Goal: Find specific page/section: Find specific page/section

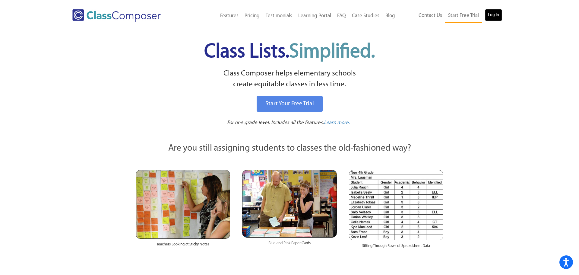
click at [486, 18] on link "Log In" at bounding box center [493, 15] width 17 height 12
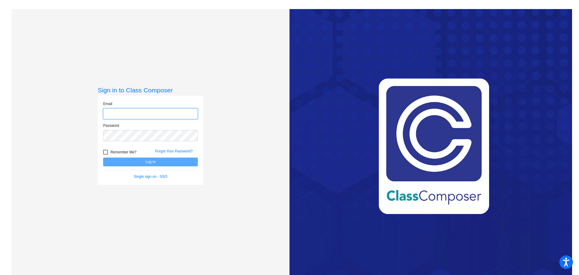
type input "[EMAIL_ADDRESS][PERSON_NAME][DOMAIN_NAME]"
click at [143, 160] on button "Log In" at bounding box center [150, 162] width 95 height 9
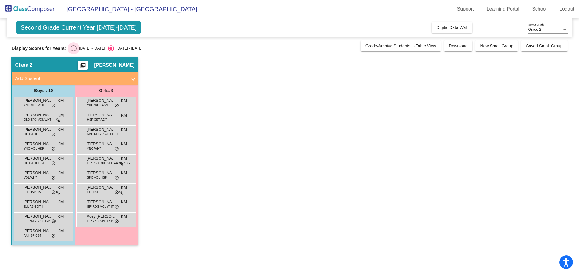
click at [71, 47] on div "Select an option" at bounding box center [74, 48] width 6 height 6
click at [73, 51] on input "[DATE] - [DATE]" at bounding box center [73, 51] width 0 height 0
radio input "true"
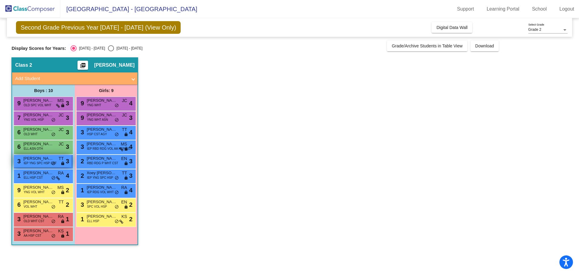
click at [30, 164] on span "IEP YNG SPC HSP CST" at bounding box center [40, 163] width 33 height 5
